Goal: Obtain resource: Obtain resource

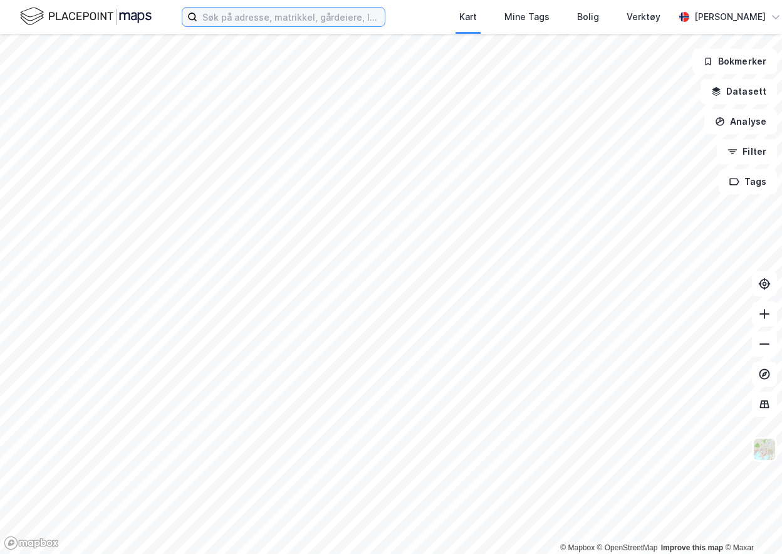
click at [253, 21] on input at bounding box center [290, 17] width 187 height 19
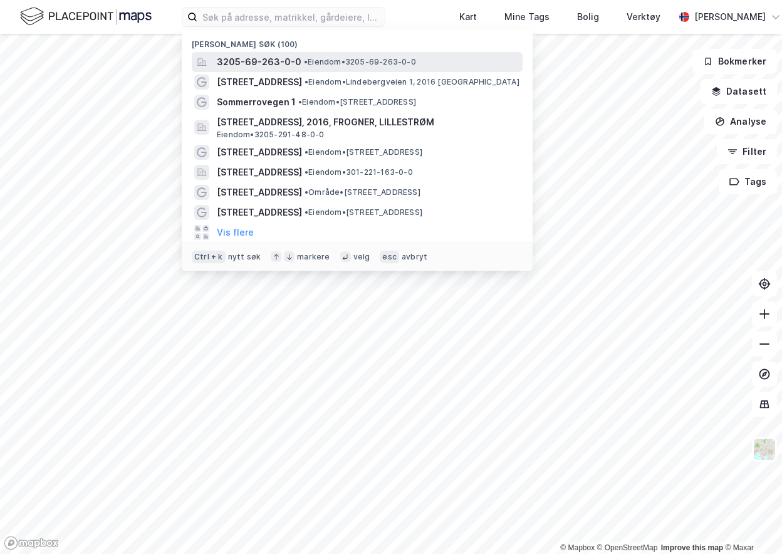
click at [249, 61] on span "3205-69-263-0-0" at bounding box center [259, 62] width 85 height 15
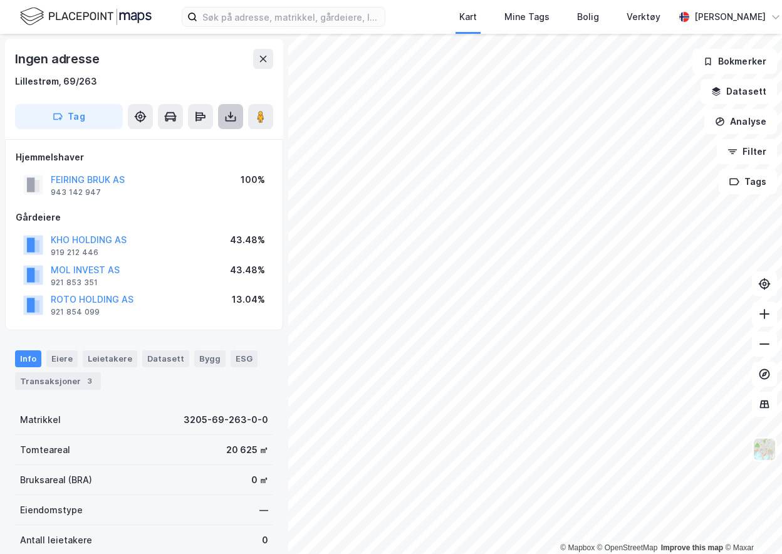
click at [235, 123] on button at bounding box center [230, 116] width 25 height 25
click at [179, 164] on div "Last ned matrikkelrapport" at bounding box center [183, 162] width 103 height 10
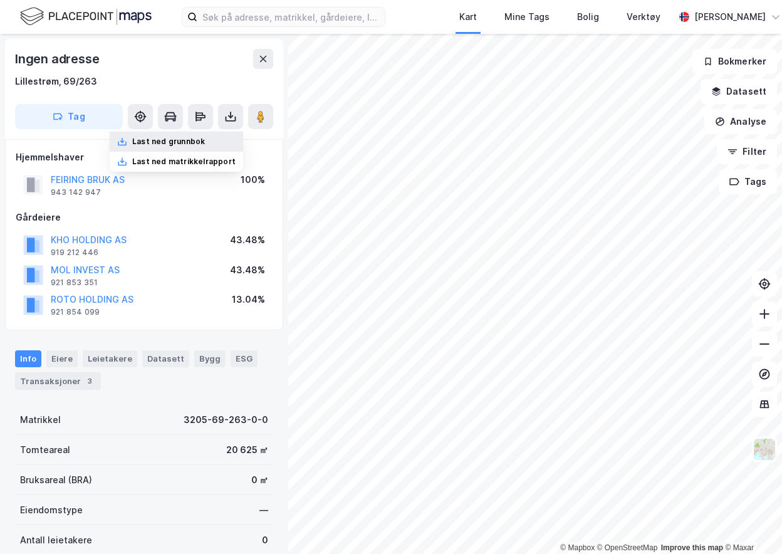
click at [164, 134] on div "Last ned grunnbok" at bounding box center [177, 142] width 134 height 20
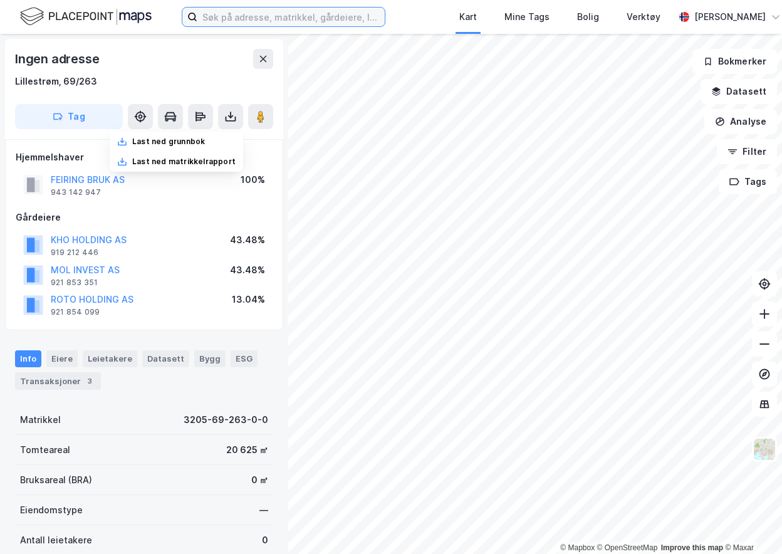
click at [234, 21] on input at bounding box center [290, 17] width 187 height 19
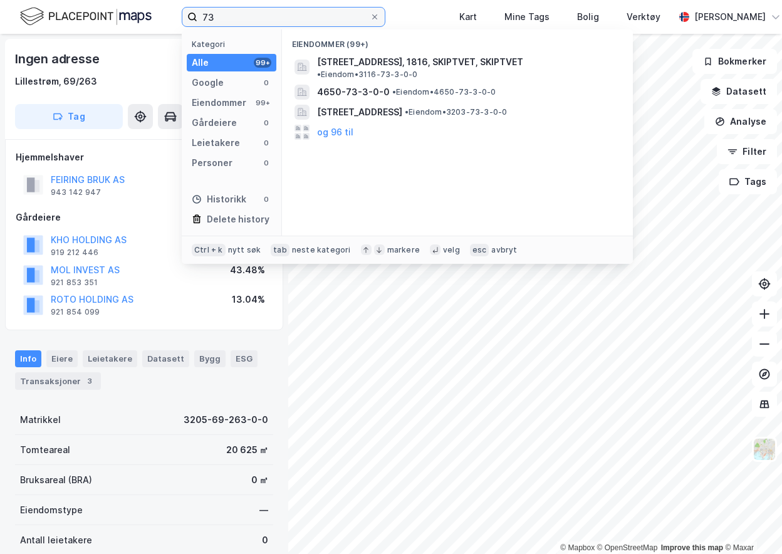
type input "7"
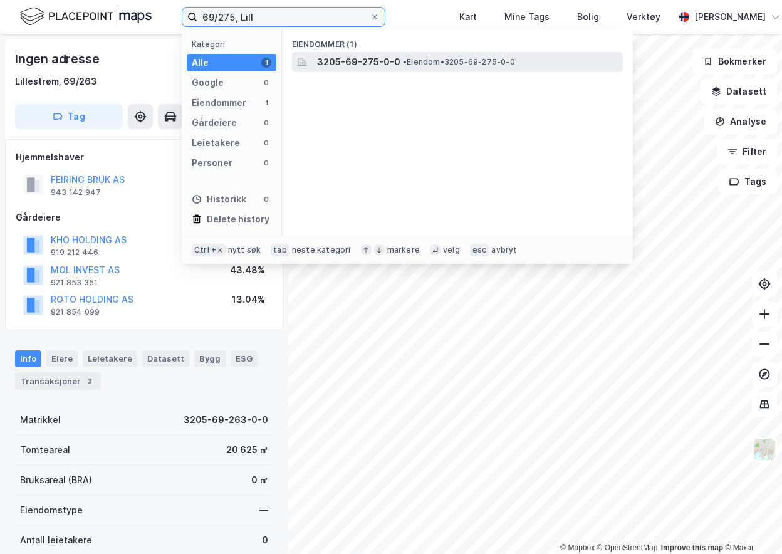
type input "69/275, Lill"
click at [356, 58] on span "3205-69-275-0-0" at bounding box center [358, 62] width 83 height 15
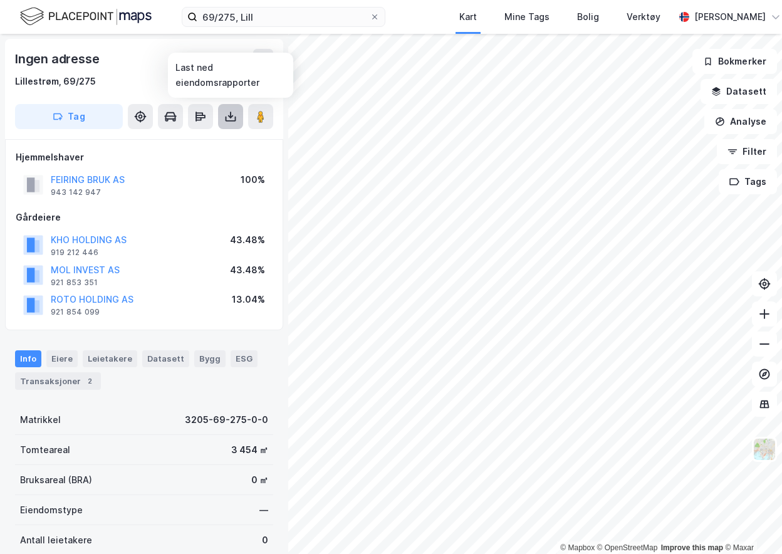
click at [230, 115] on icon at bounding box center [230, 116] width 13 height 13
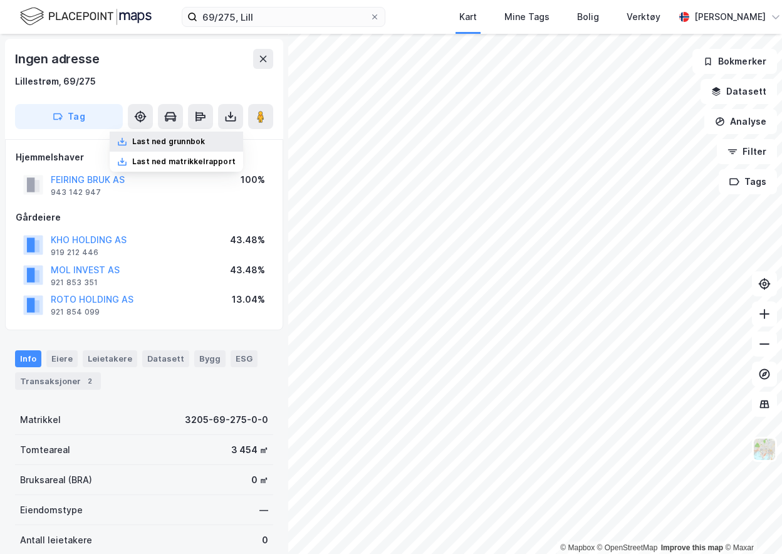
click at [191, 147] on div "Last ned grunnbok" at bounding box center [177, 142] width 134 height 20
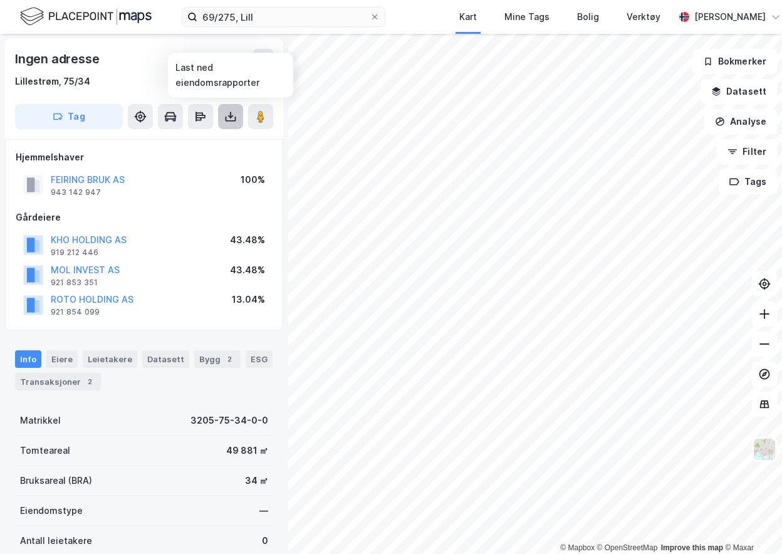
click at [231, 117] on icon at bounding box center [230, 115] width 1 height 7
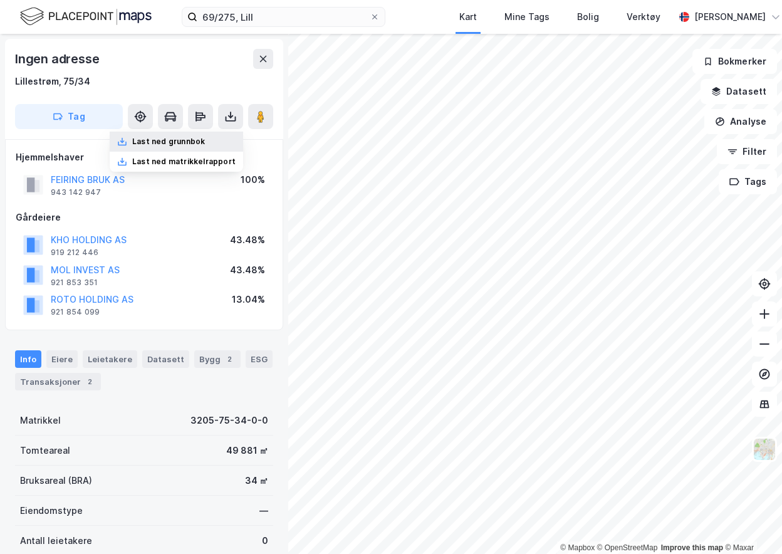
click at [191, 137] on div "Last ned grunnbok" at bounding box center [168, 142] width 73 height 10
